Goal: Use online tool/utility: Utilize a website feature to perform a specific function

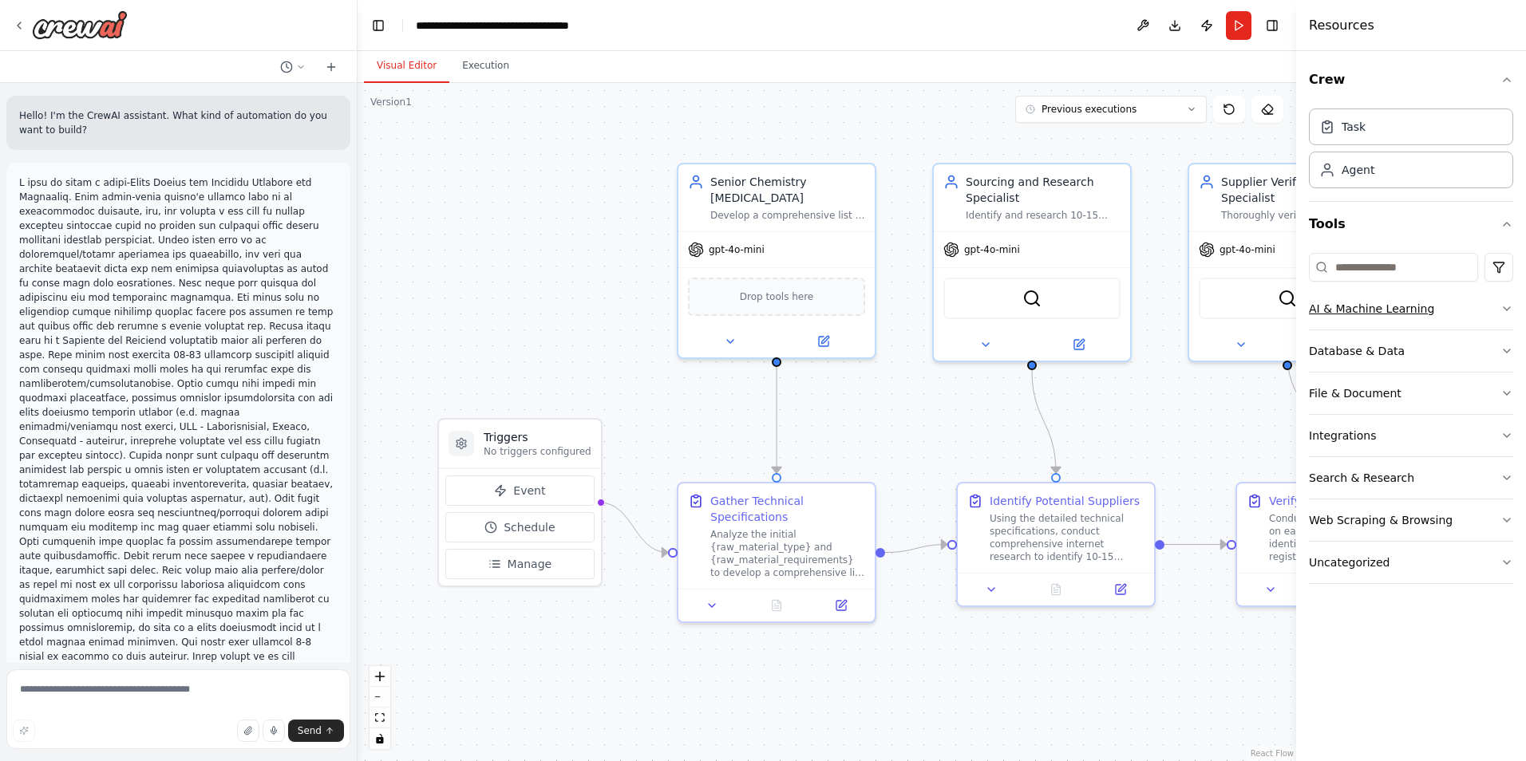
scroll to position [3332, 0]
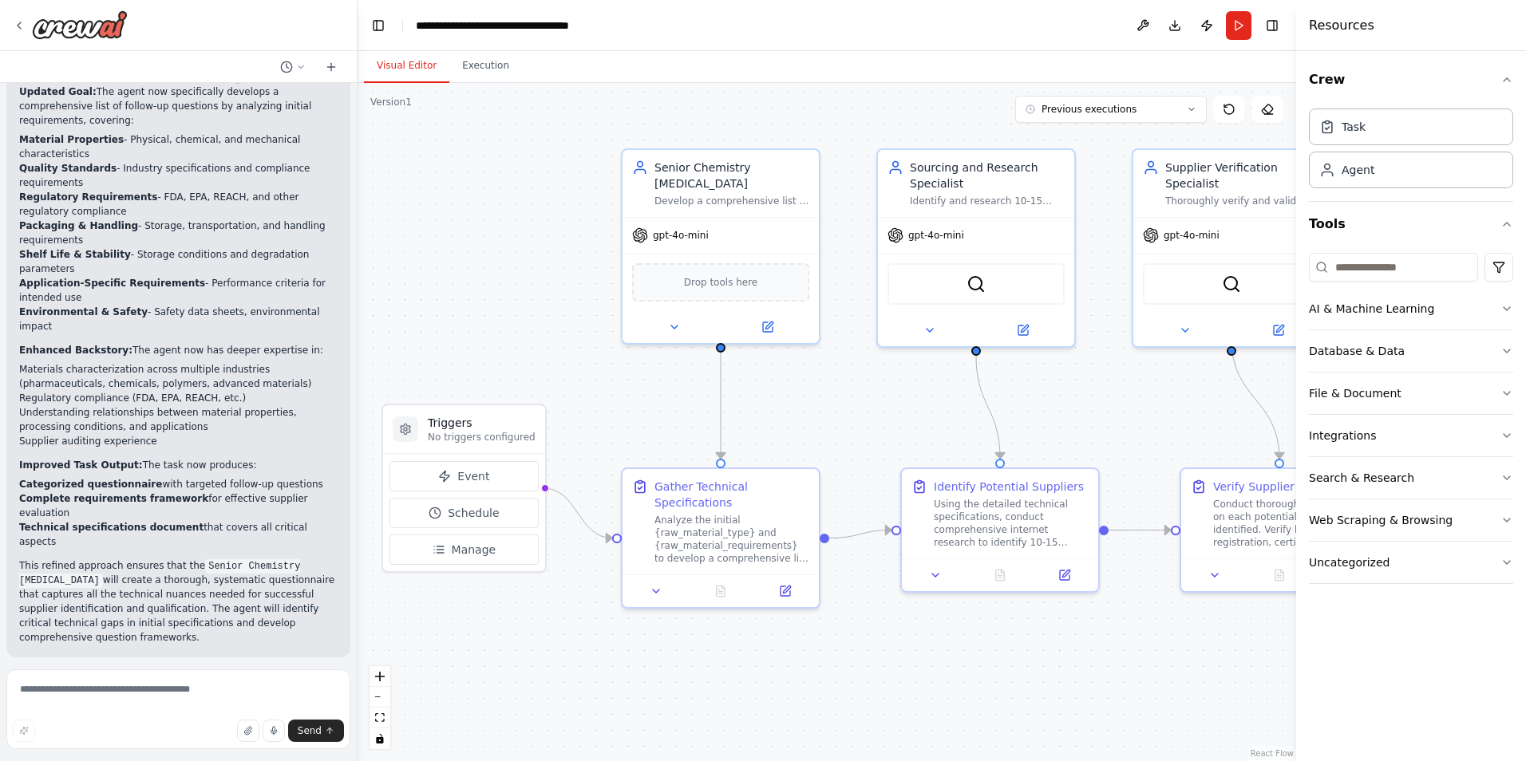
drag, startPoint x: 1174, startPoint y: 413, endPoint x: 1118, endPoint y: 398, distance: 57.7
click at [1118, 398] on div ".deletable-edge-delete-btn { width: 20px; height: 20px; border: 0px solid #ffff…" at bounding box center [826, 422] width 938 height 678
click at [455, 235] on div ".deletable-edge-delete-btn { width: 20px; height: 20px; border: 0px solid #ffff…" at bounding box center [826, 422] width 938 height 678
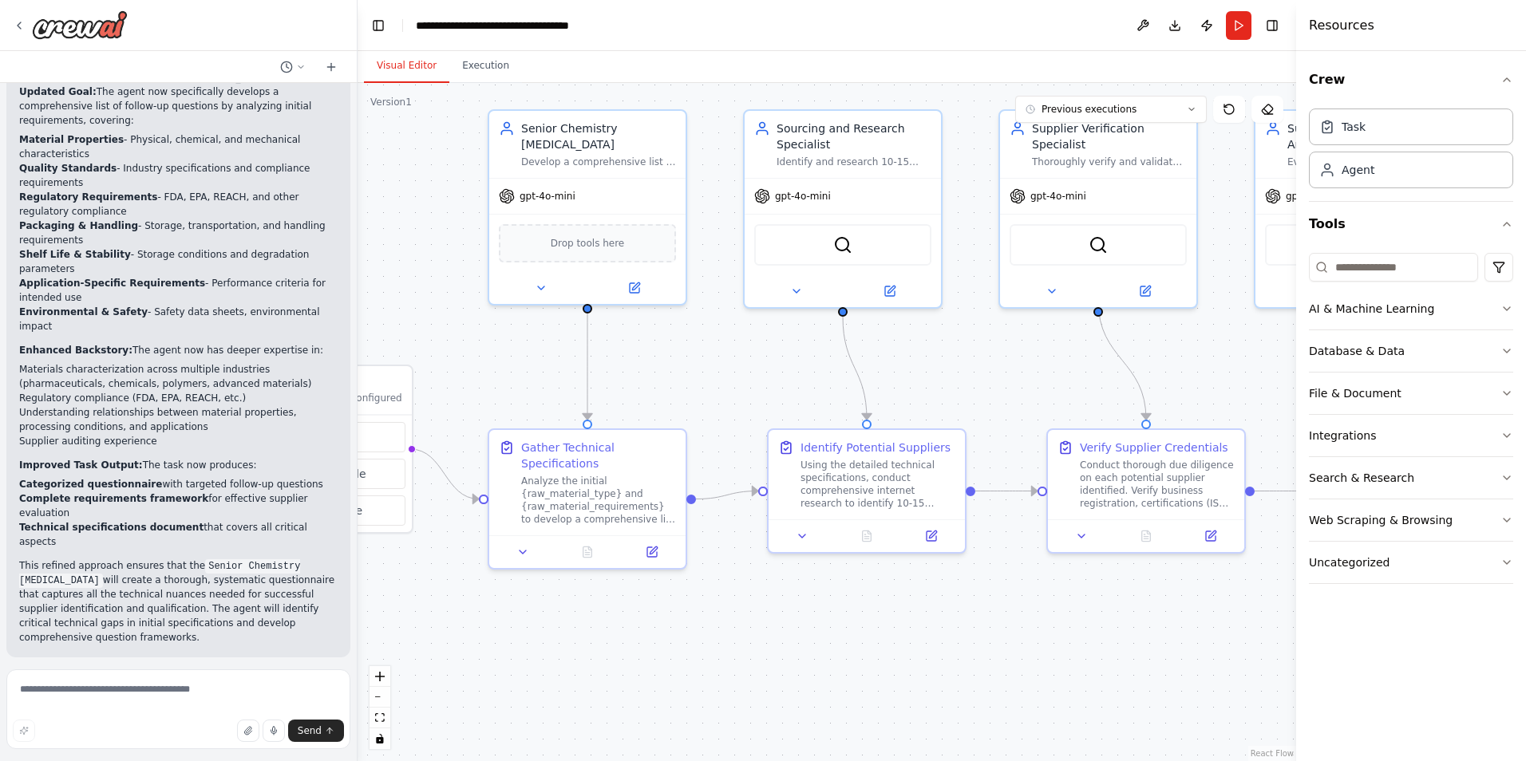
drag, startPoint x: 570, startPoint y: 369, endPoint x: 438, endPoint y: 328, distance: 138.0
click at [428, 327] on div ".deletable-edge-delete-btn { width: 20px; height: 20px; border: 0px solid #ffff…" at bounding box center [826, 422] width 938 height 678
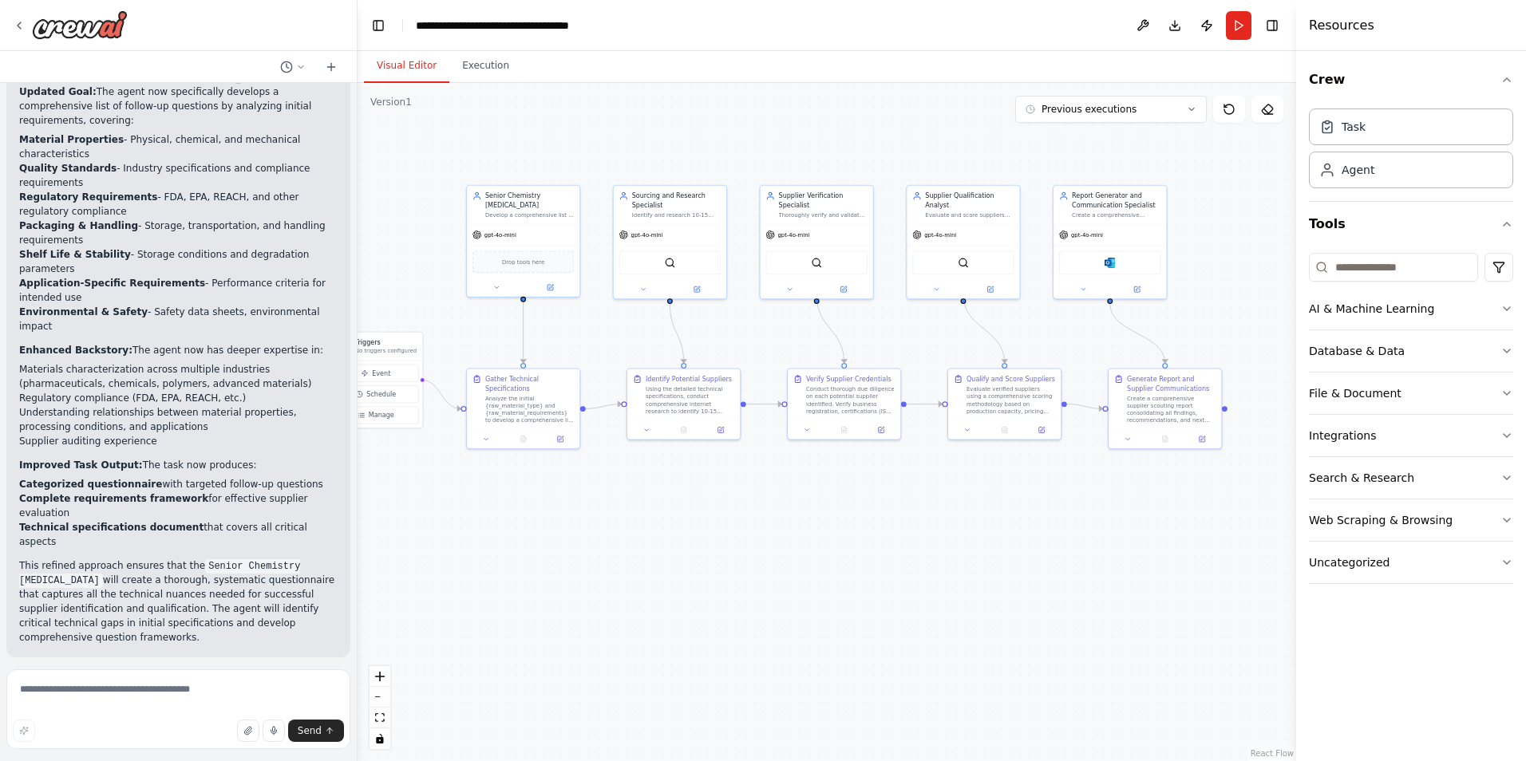
drag, startPoint x: 718, startPoint y: 515, endPoint x: 602, endPoint y: 484, distance: 120.0
click at [602, 484] on div ".deletable-edge-delete-btn { width: 20px; height: 20px; border: 0px solid #ffff…" at bounding box center [826, 422] width 938 height 678
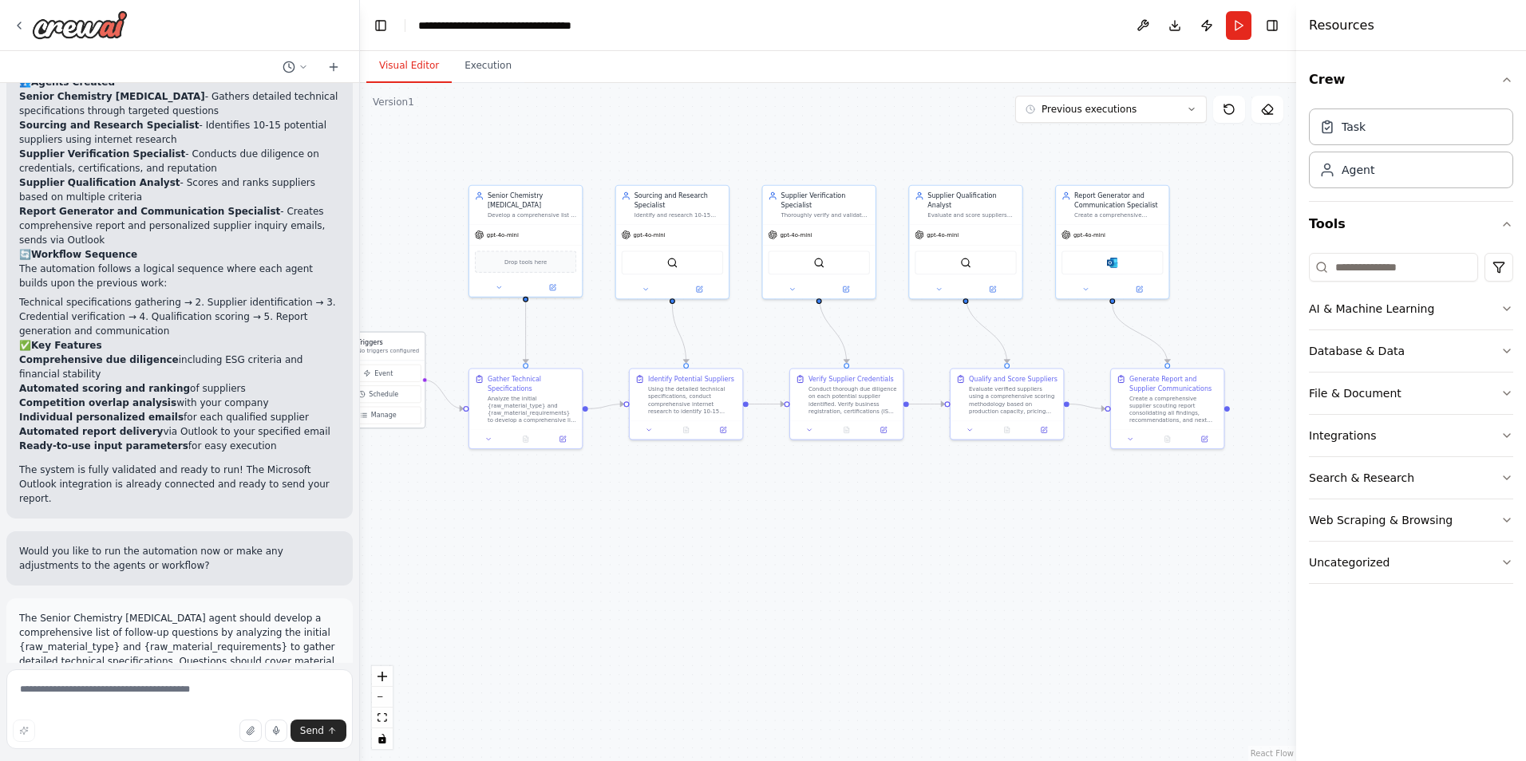
scroll to position [2092, 0]
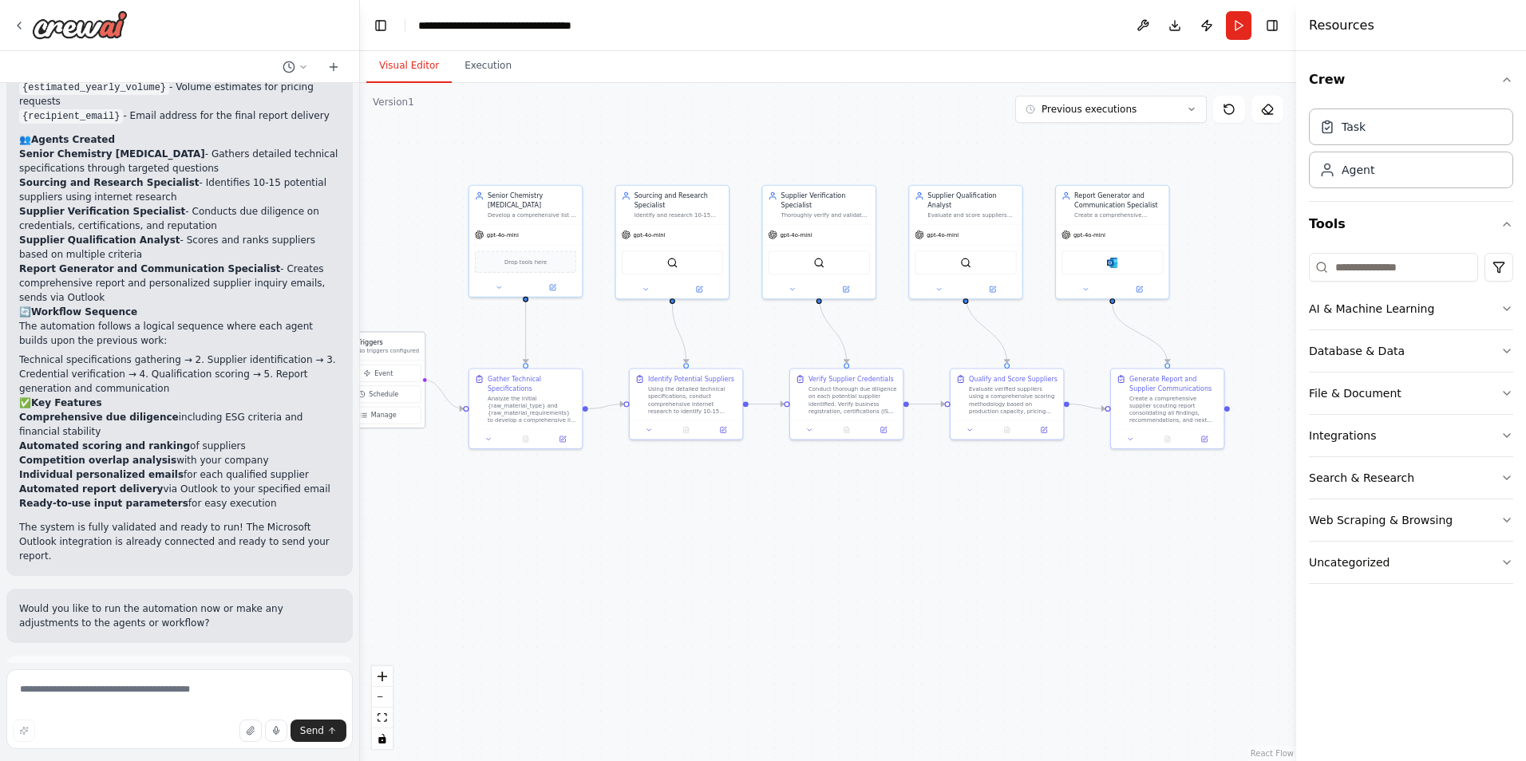
drag, startPoint x: 352, startPoint y: 427, endPoint x: 366, endPoint y: 344, distance: 84.2
click at [366, 344] on div "Hello! I'm the CrewAI assistant. What kind of automation do you want to build? …" at bounding box center [763, 380] width 1526 height 761
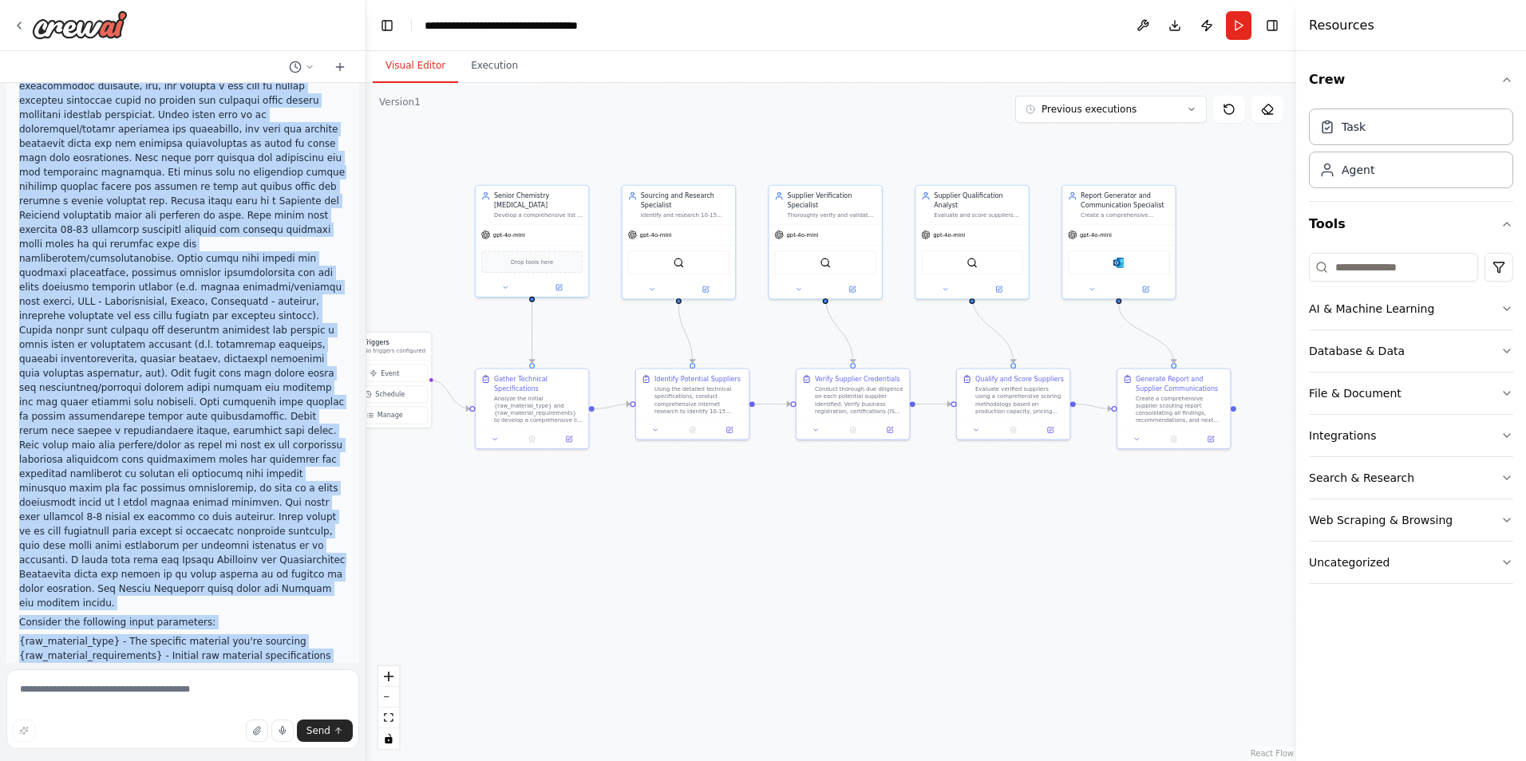
scroll to position [144, 0]
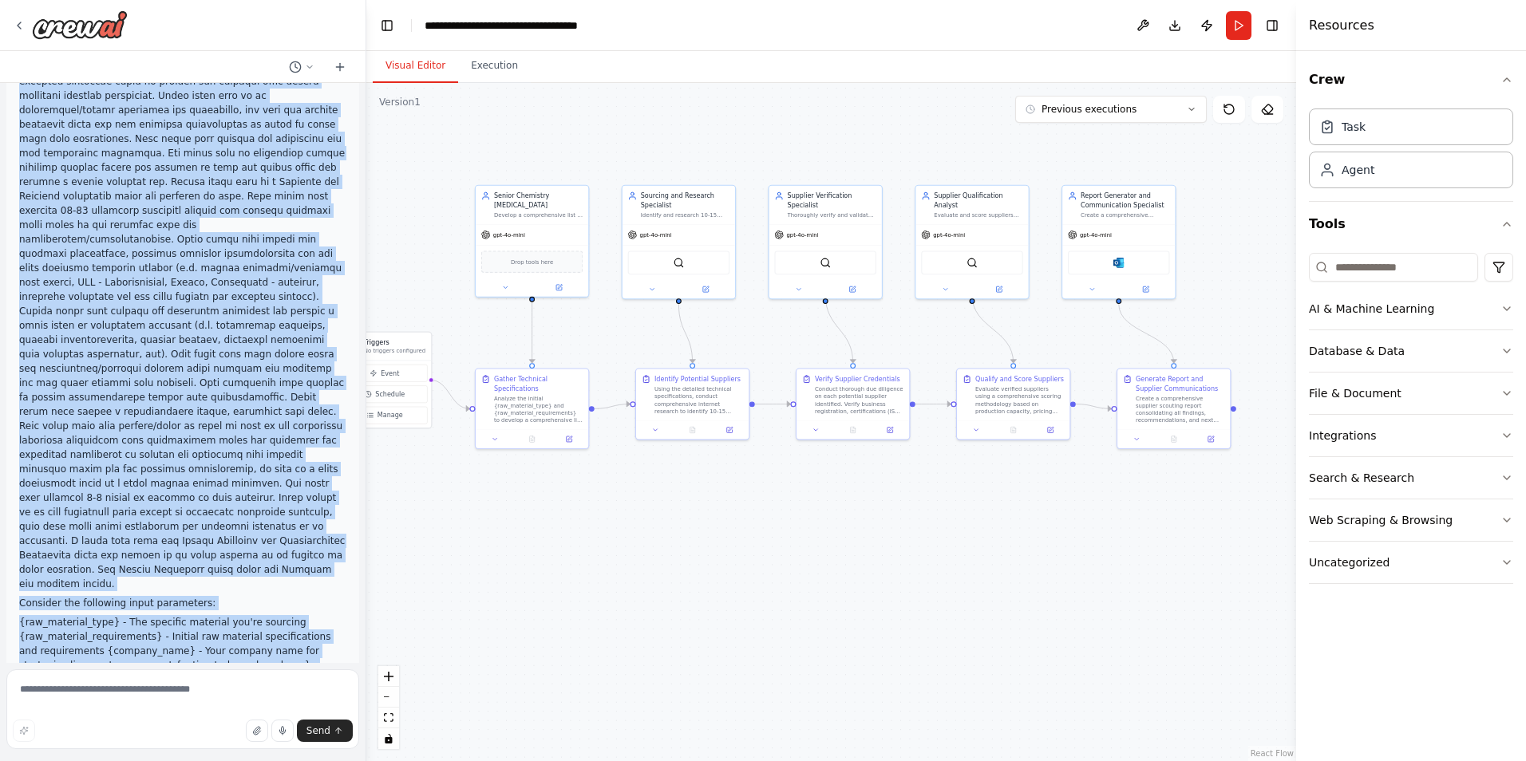
drag, startPoint x: 20, startPoint y: 102, endPoint x: 311, endPoint y: 612, distance: 587.2
click at [311, 612] on div "Consider the following input parameters: {raw_material_type} - The specific mat…" at bounding box center [182, 366] width 327 height 670
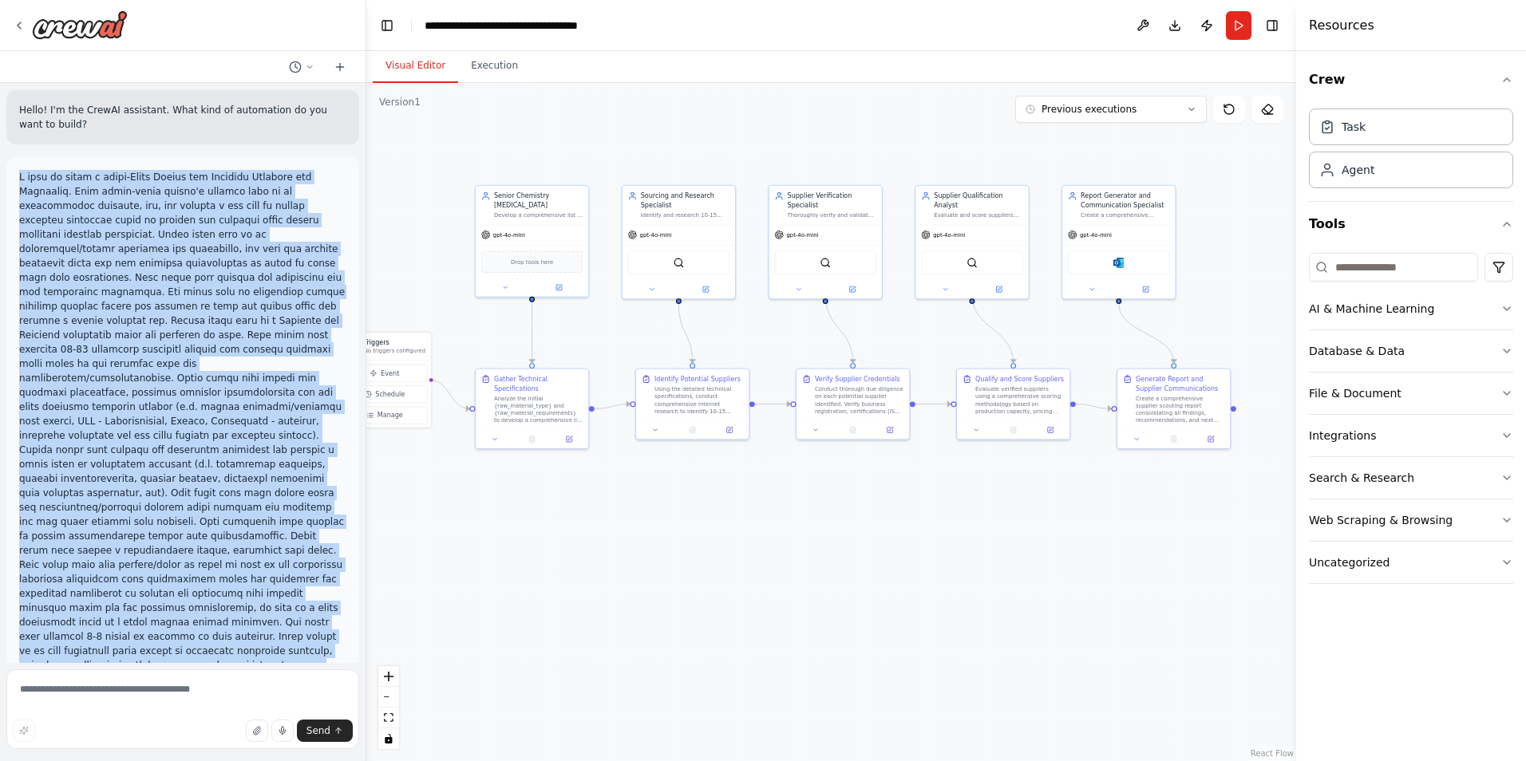
scroll to position [0, 0]
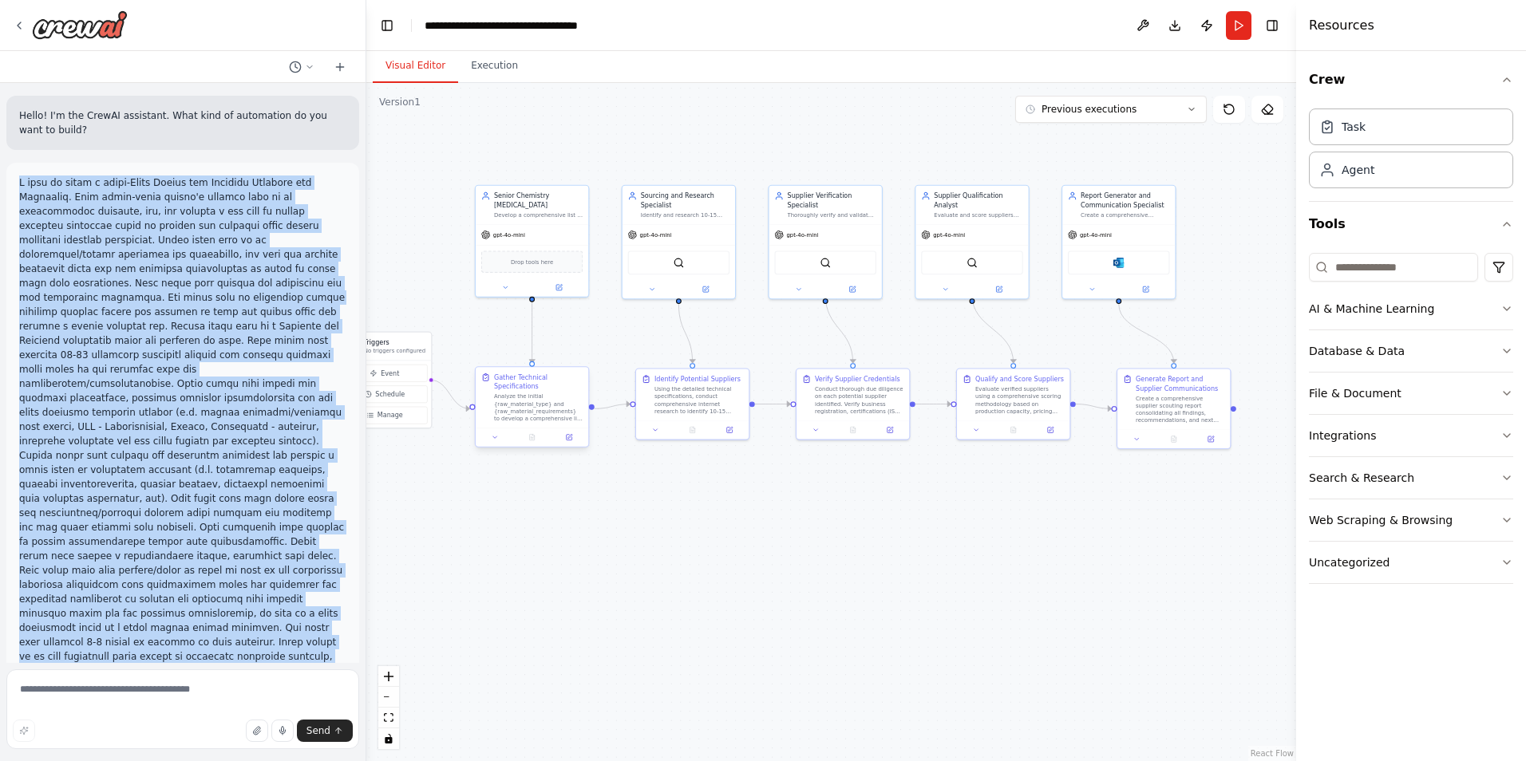
click at [554, 385] on div "Gather Technical Specifications" at bounding box center [538, 382] width 89 height 18
click at [567, 437] on icon at bounding box center [570, 438] width 6 height 6
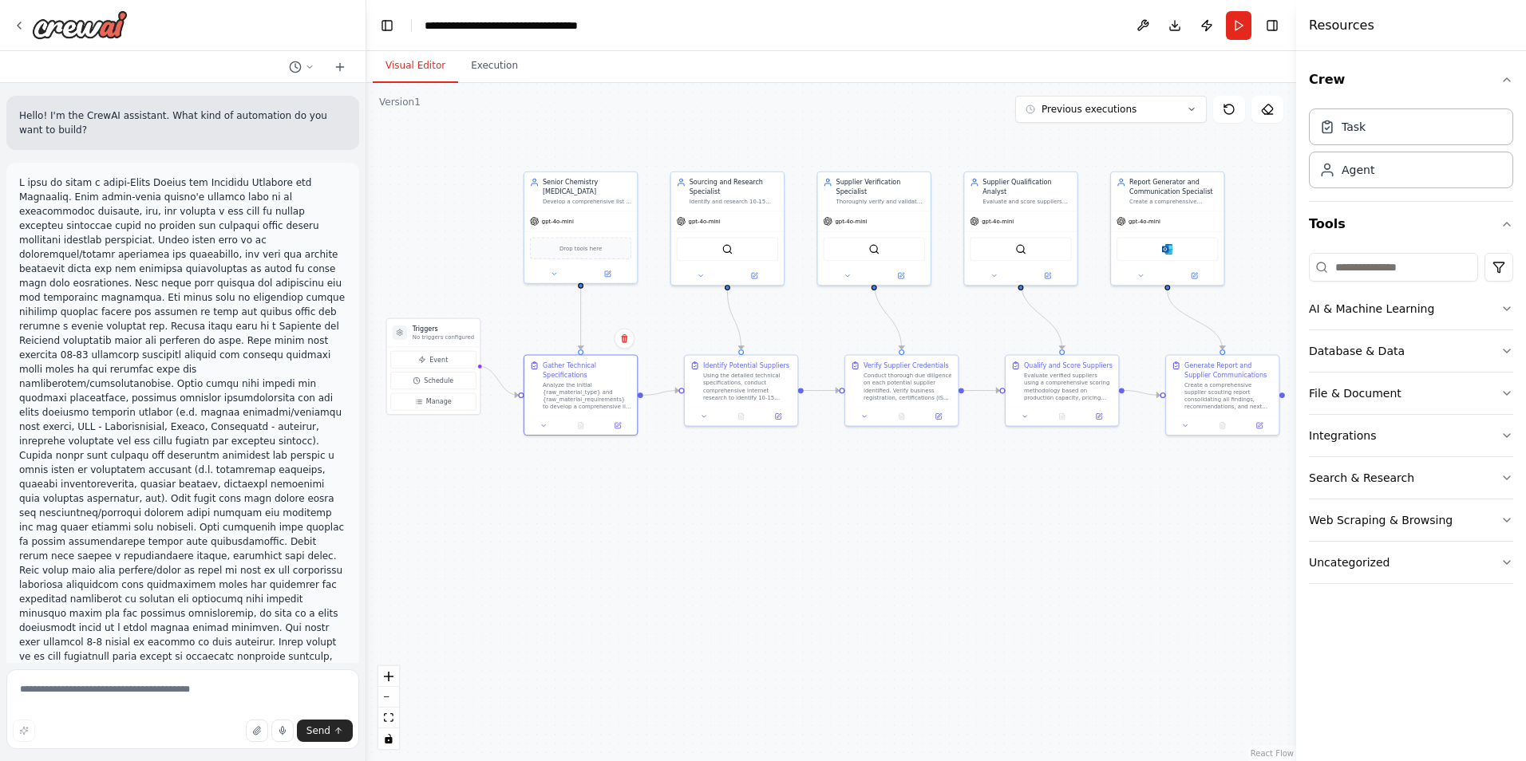
drag, startPoint x: 1001, startPoint y: 551, endPoint x: 1052, endPoint y: 537, distance: 52.1
click at [1052, 537] on div ".deletable-edge-delete-btn { width: 20px; height: 20px; border: 0px solid #ffff…" at bounding box center [831, 422] width 930 height 678
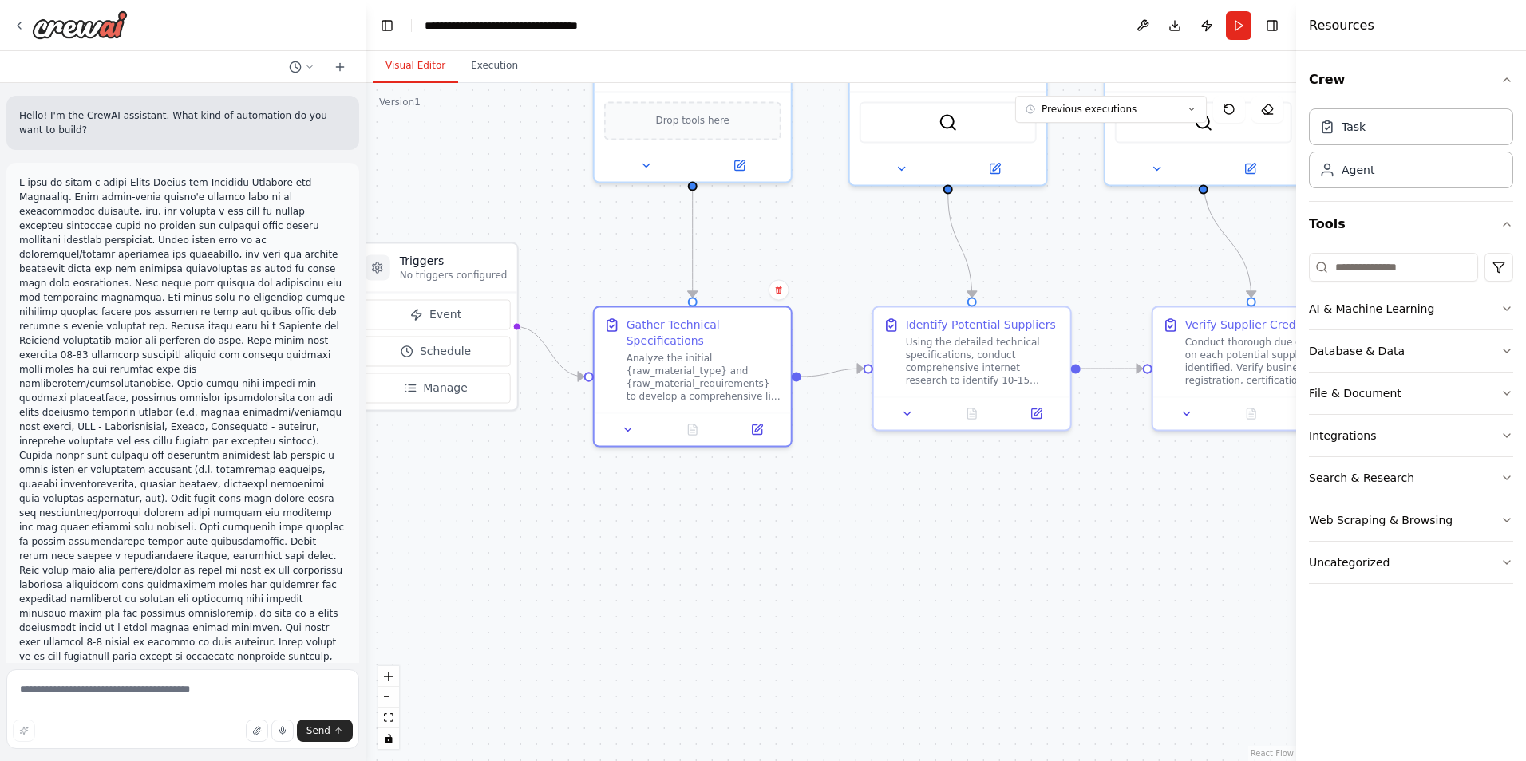
drag, startPoint x: 444, startPoint y: 492, endPoint x: 460, endPoint y: 484, distance: 17.1
click at [463, 504] on div ".deletable-edge-delete-btn { width: 20px; height: 20px; border: 0px solid #ffff…" at bounding box center [831, 422] width 930 height 678
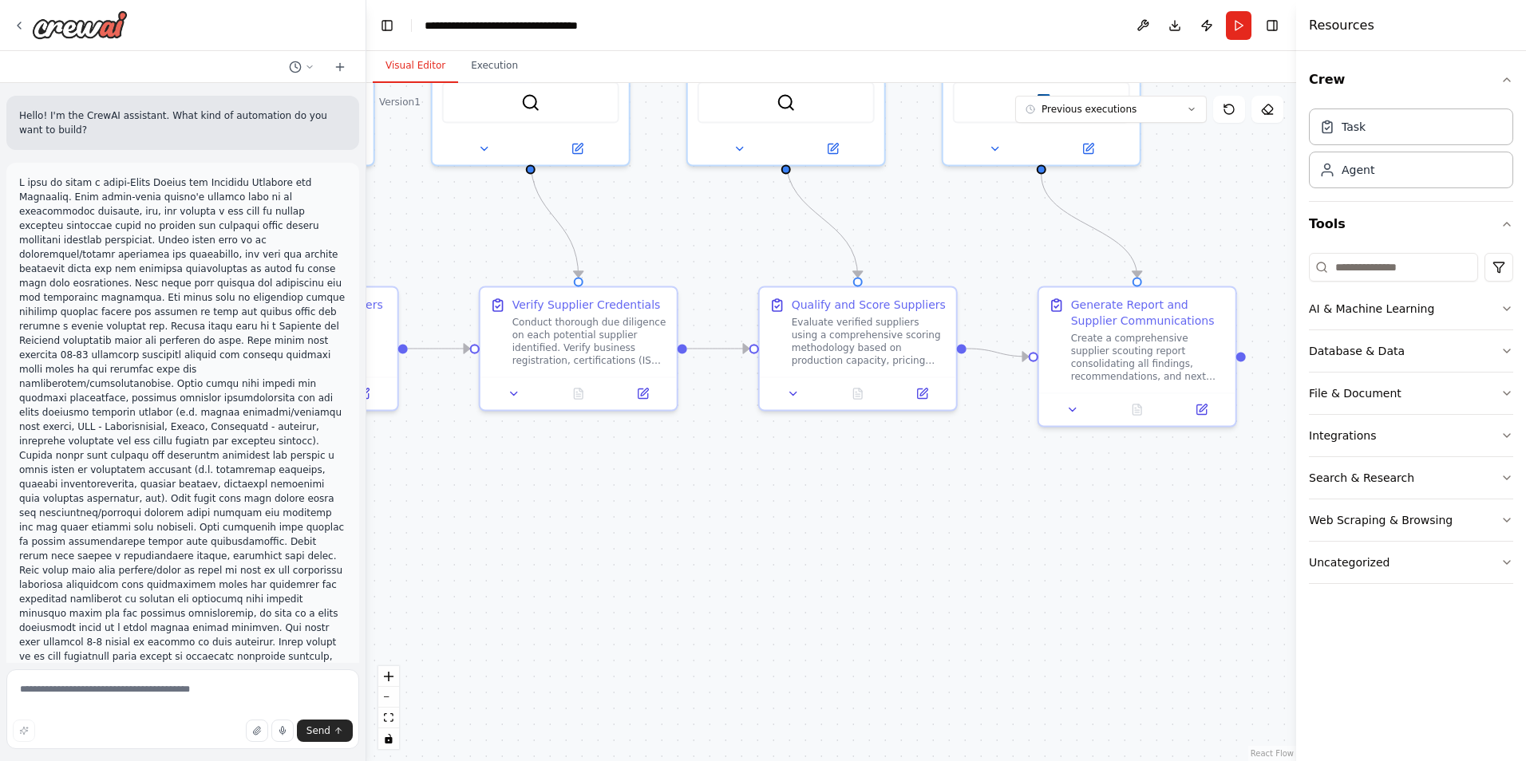
drag, startPoint x: 1162, startPoint y: 533, endPoint x: 491, endPoint y: 519, distance: 671.2
click at [489, 520] on div ".deletable-edge-delete-btn { width: 20px; height: 20px; border: 0px solid #ffff…" at bounding box center [831, 422] width 930 height 678
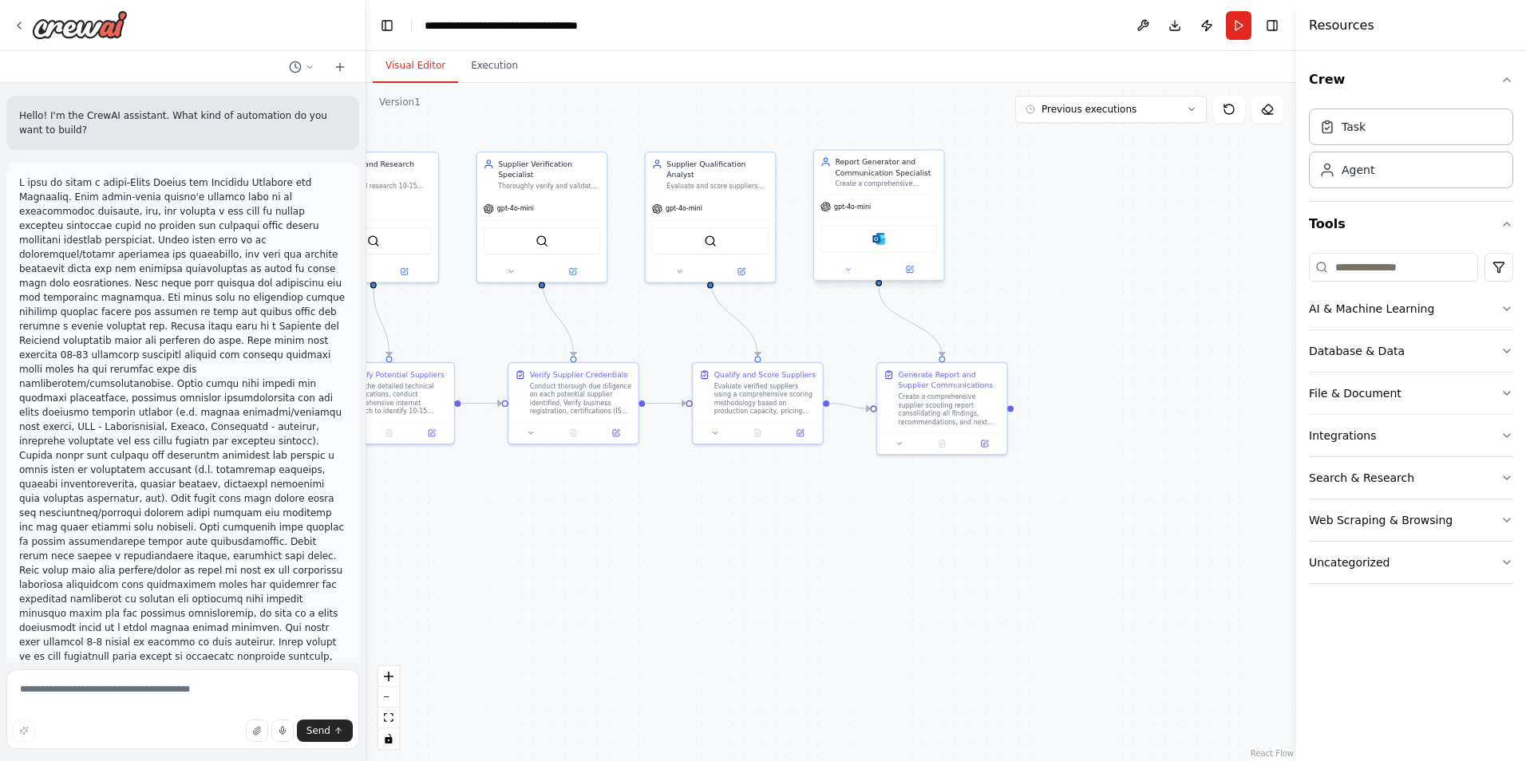
click at [886, 246] on div "Microsoft outlook" at bounding box center [878, 238] width 116 height 27
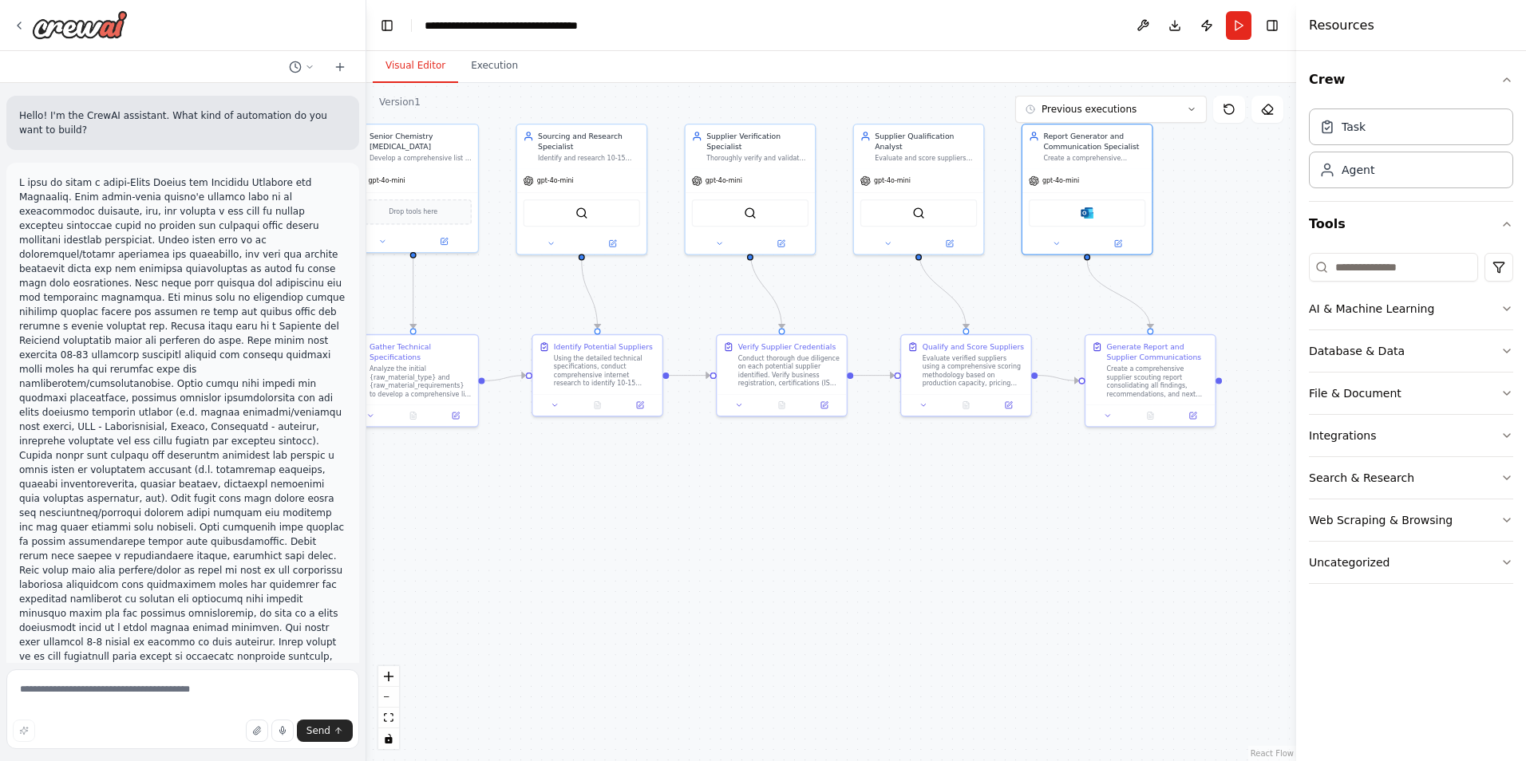
drag, startPoint x: 625, startPoint y: 531, endPoint x: 849, endPoint y: 498, distance: 226.6
click at [849, 498] on div ".deletable-edge-delete-btn { width: 20px; height: 20px; border: 0px solid #ffff…" at bounding box center [831, 422] width 930 height 678
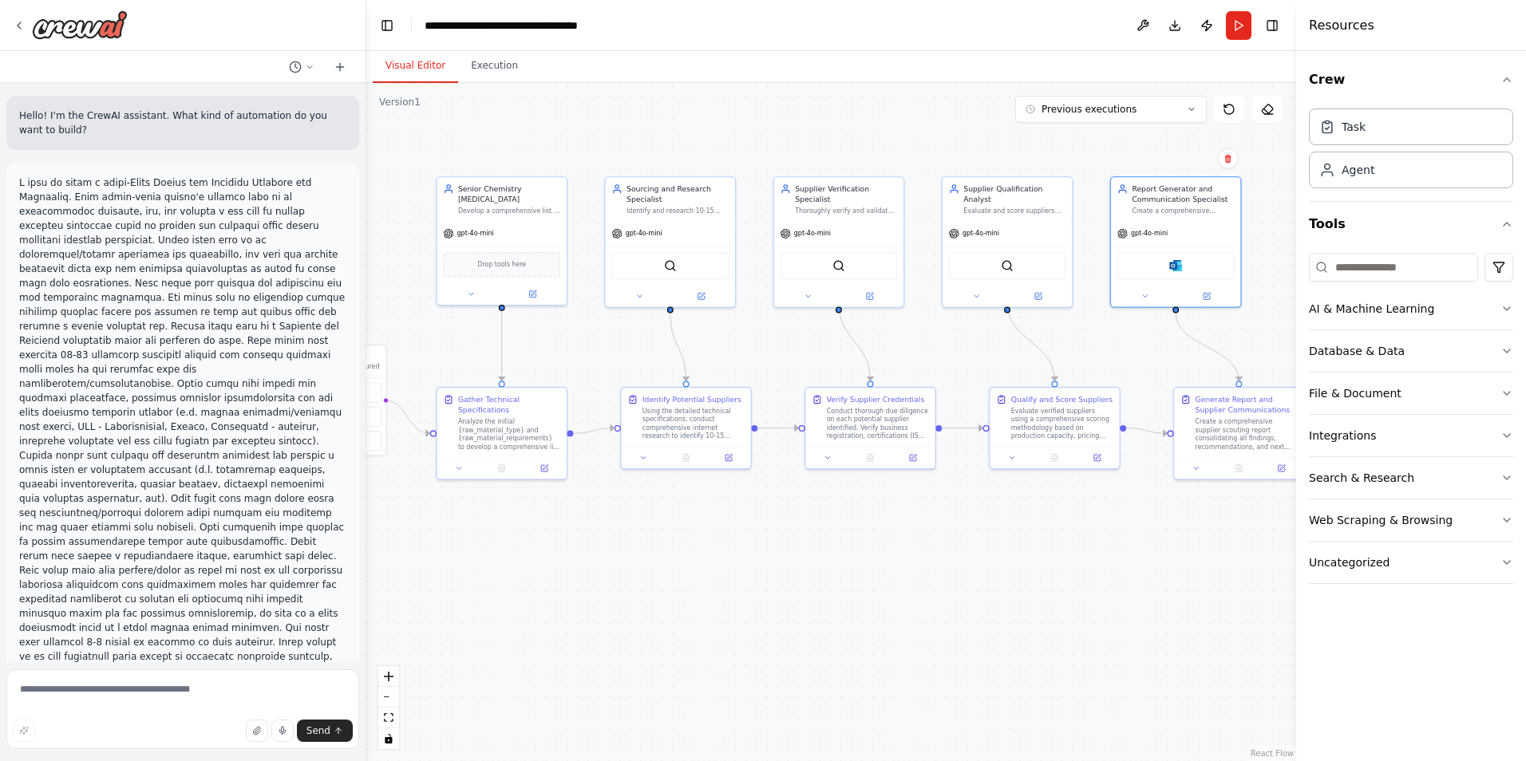
drag, startPoint x: 774, startPoint y: 503, endPoint x: 842, endPoint y: 549, distance: 81.7
click at [847, 560] on div ".deletable-edge-delete-btn { width: 20px; height: 20px; border: 0px solid #ffff…" at bounding box center [831, 422] width 930 height 678
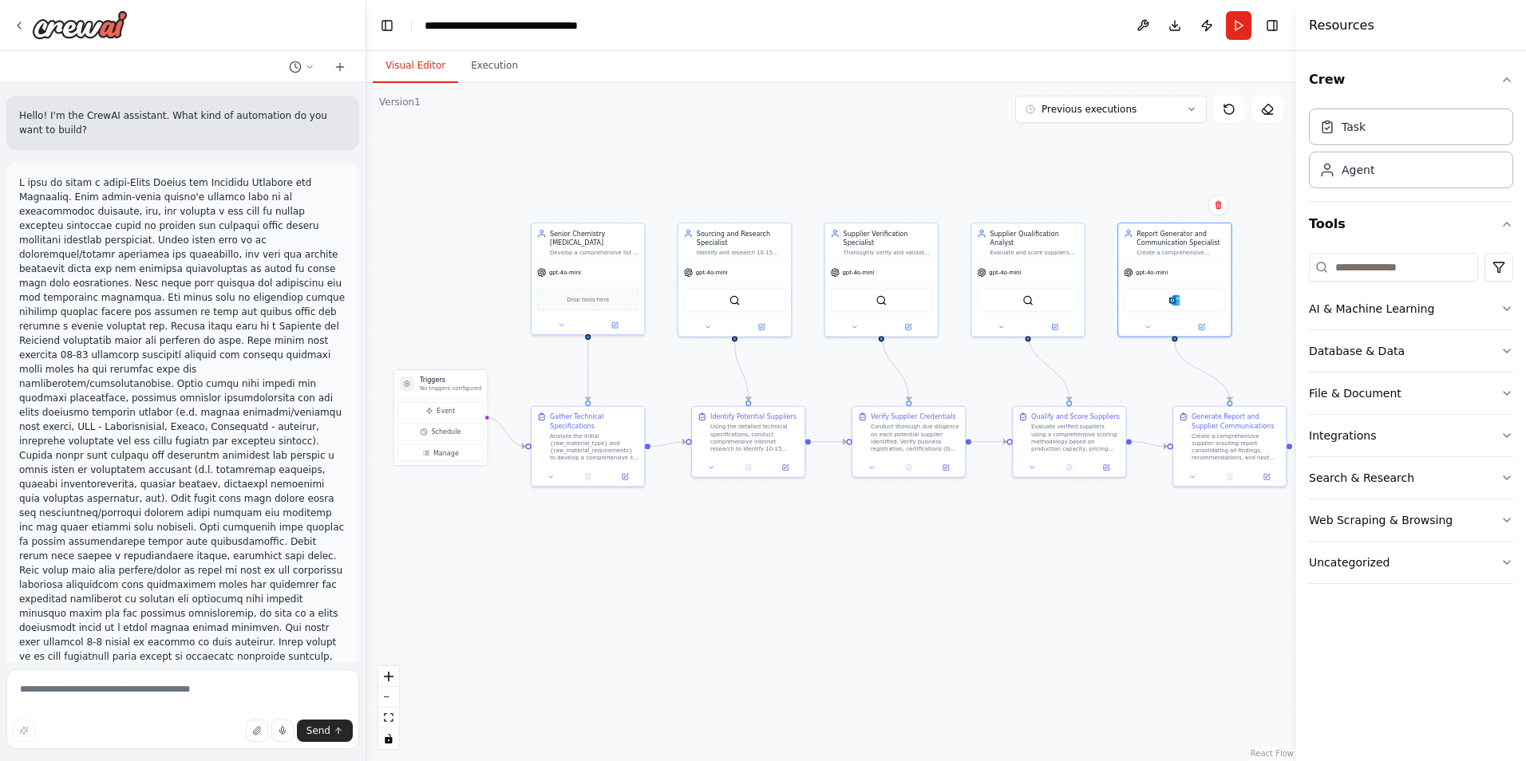
drag, startPoint x: 701, startPoint y: 523, endPoint x: 749, endPoint y: 526, distance: 47.9
click at [749, 526] on div ".deletable-edge-delete-btn { width: 20px; height: 20px; border: 0px solid #ffff…" at bounding box center [831, 422] width 930 height 678
